Goal: Find specific page/section: Find specific page/section

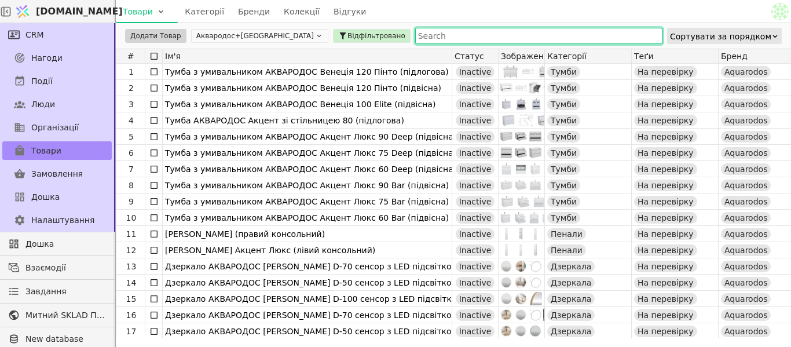
click at [442, 34] on input "text" at bounding box center [538, 36] width 247 height 16
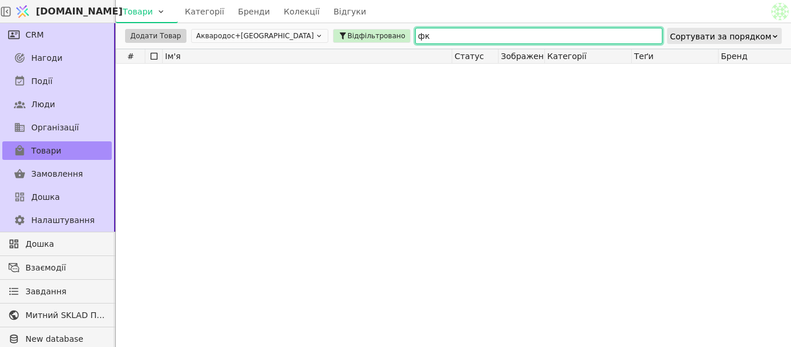
type input "ф"
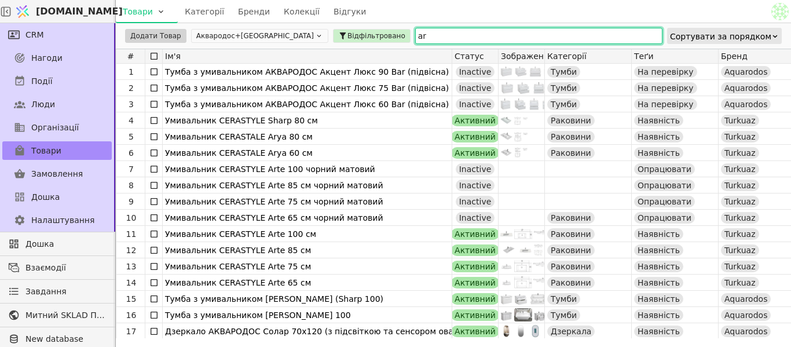
type input "a"
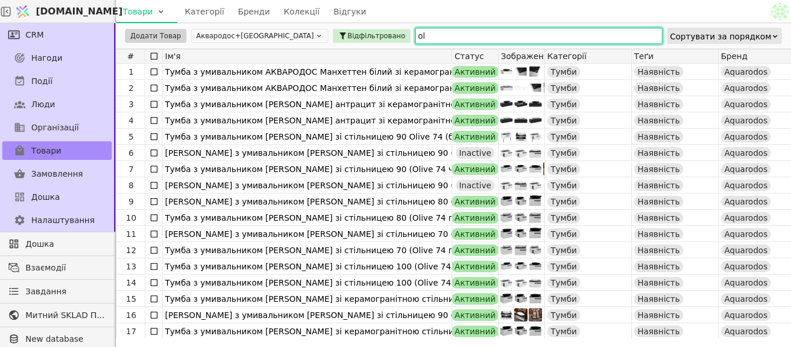
type input "o"
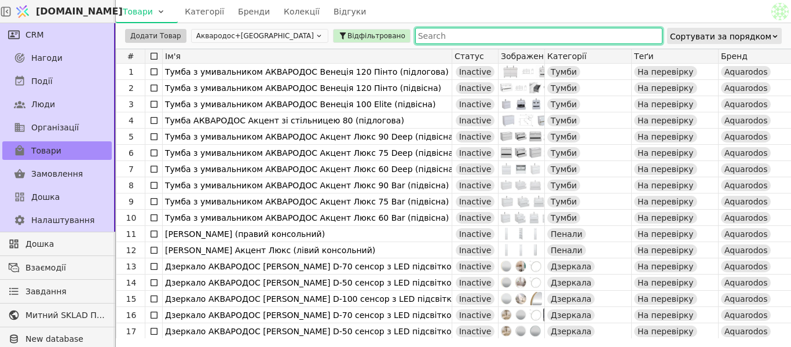
click at [315, 38] on icon at bounding box center [319, 36] width 8 height 8
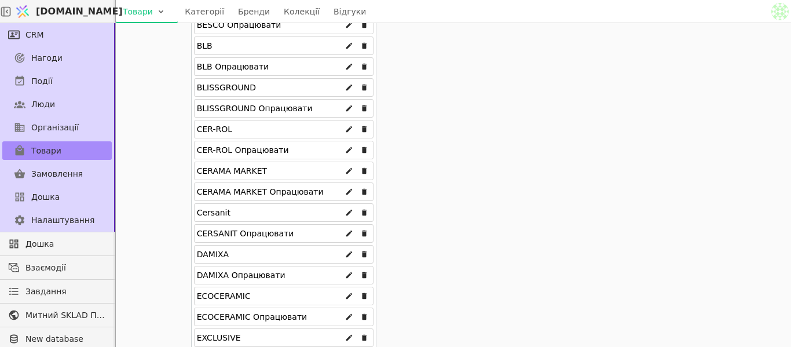
scroll to position [463, 0]
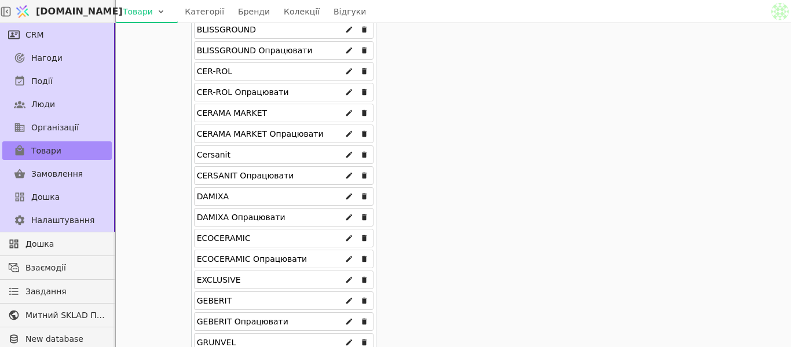
click at [232, 275] on div "EXCLUSIVE" at bounding box center [284, 279] width 180 height 19
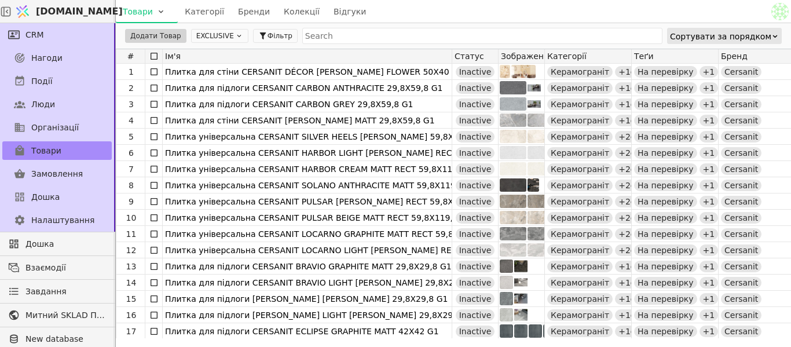
scroll to position [0, 0]
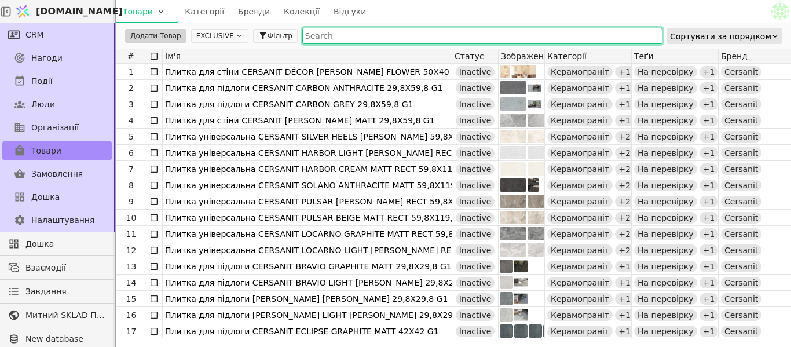
click at [349, 43] on input "text" at bounding box center [482, 36] width 360 height 16
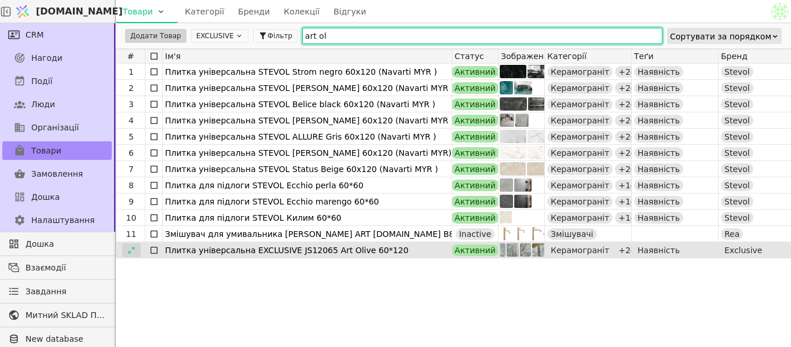
type input "art ol"
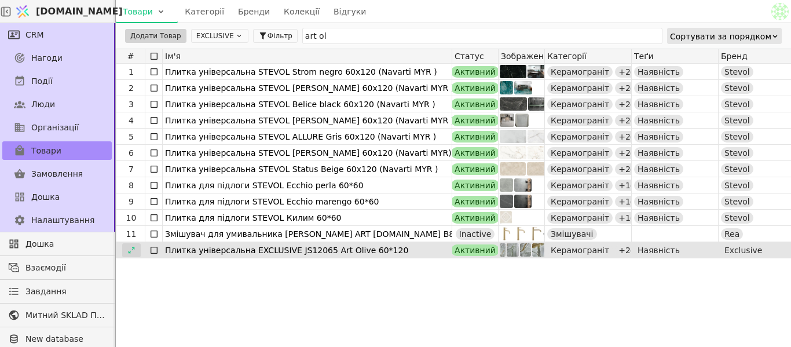
click at [129, 252] on icon at bounding box center [131, 250] width 6 height 6
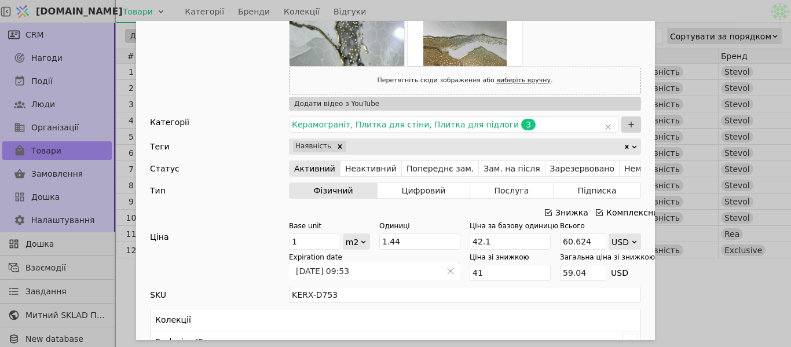
scroll to position [290, 0]
